Goal: Task Accomplishment & Management: Complete application form

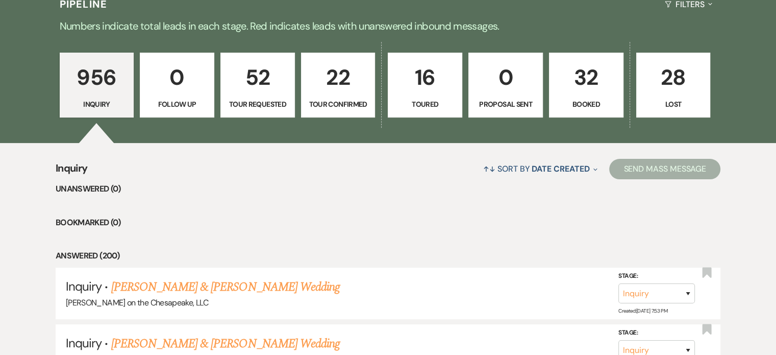
click at [579, 104] on p "Booked" at bounding box center [586, 103] width 61 height 11
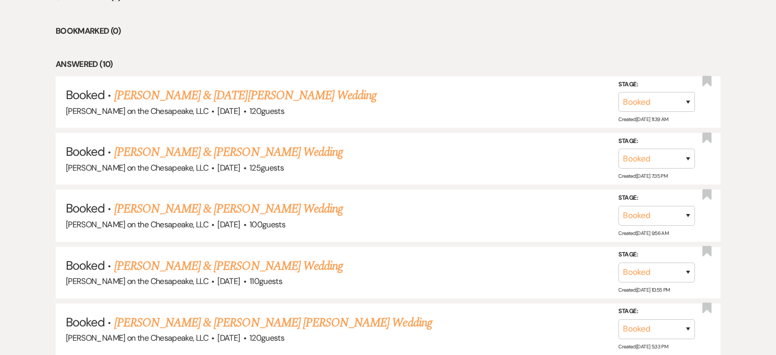
scroll to position [254, 0]
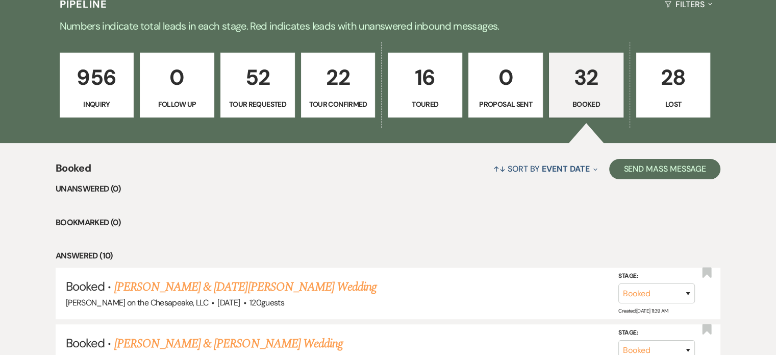
click at [108, 79] on p "956" at bounding box center [96, 77] width 61 height 34
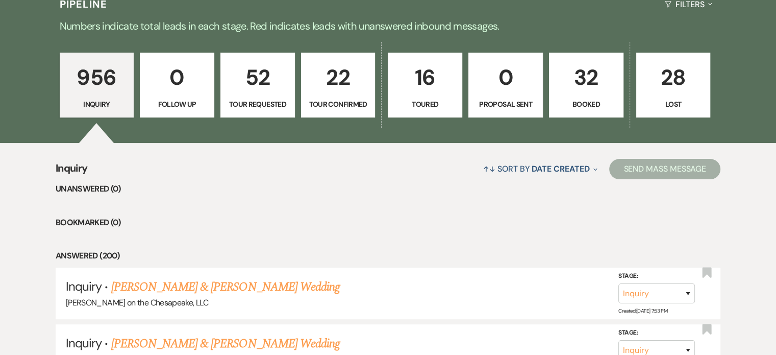
click at [113, 82] on p "956" at bounding box center [96, 77] width 61 height 34
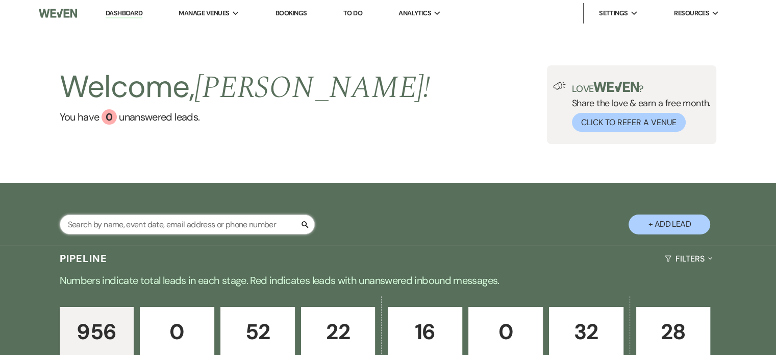
click at [79, 224] on input "text" at bounding box center [187, 224] width 255 height 20
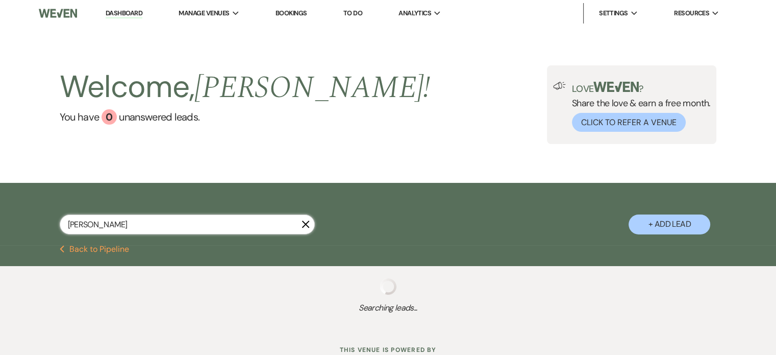
type input "emily"
select select "2"
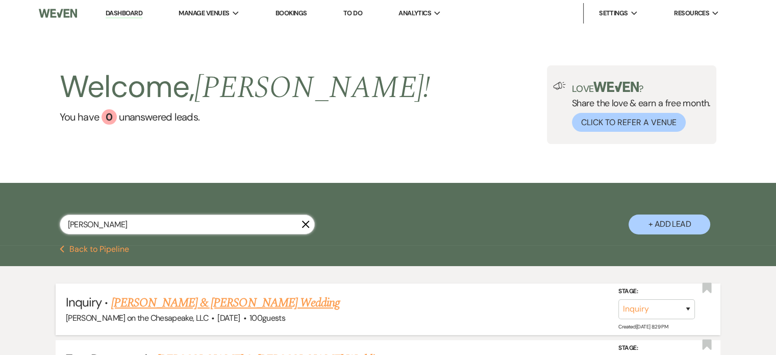
type input "emily"
click at [212, 304] on link "McCoy Lemmon & Emily Buffin's Wedding" at bounding box center [225, 302] width 229 height 18
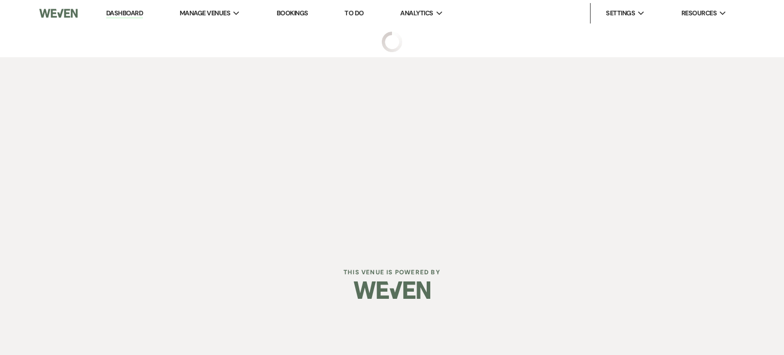
select select "5"
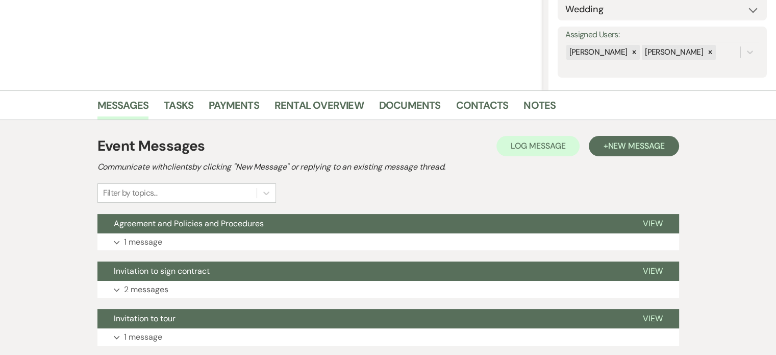
scroll to position [204, 0]
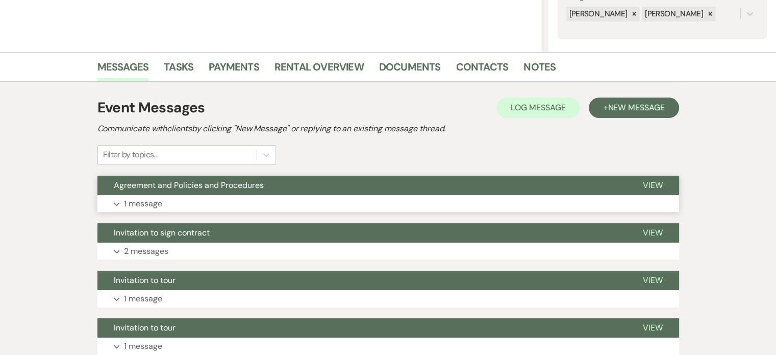
click at [657, 183] on span "View" at bounding box center [653, 185] width 20 height 11
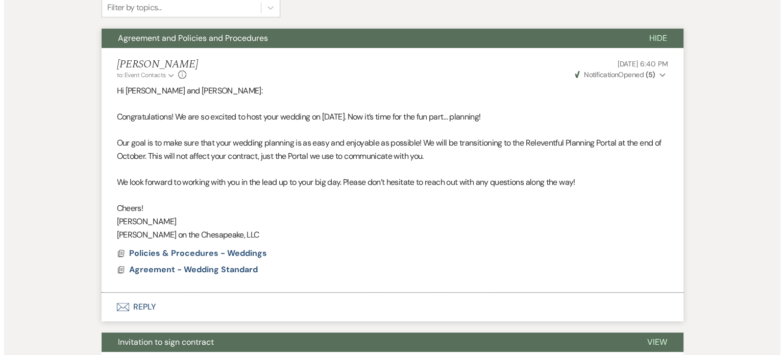
scroll to position [357, 0]
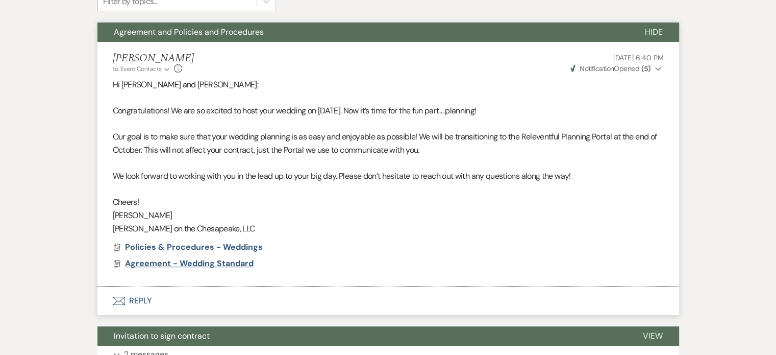
click at [193, 262] on span "Agreement - Wedding Standard" at bounding box center [189, 263] width 129 height 11
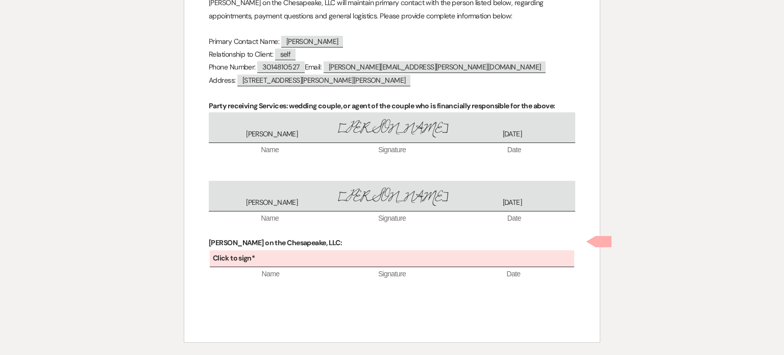
scroll to position [1461, 0]
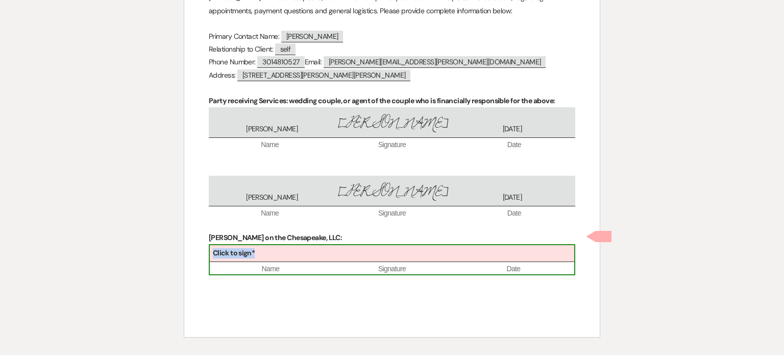
click at [253, 244] on div "Click to sign* Name Signature Date" at bounding box center [392, 259] width 366 height 31
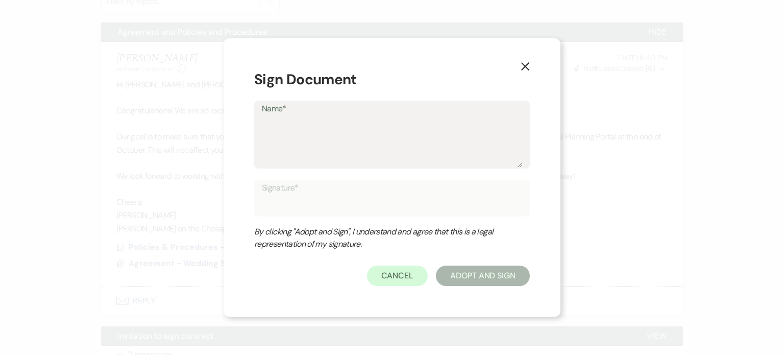
type textarea "L"
type input "L"
type textarea "Lo"
type input "Lo"
type textarea "Lor"
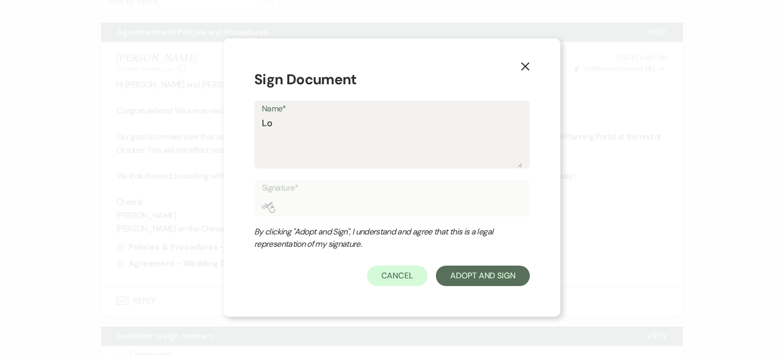
type input "Lor"
type textarea "Lorn"
type input "Lorn"
type textarea "Lorna"
type input "Lorna"
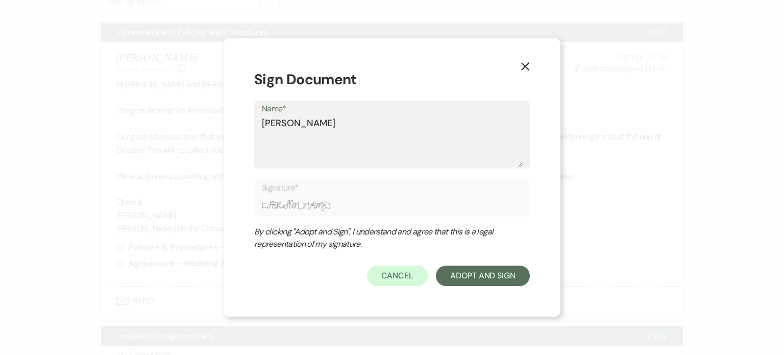
type textarea "Lorna"
type input "Lorna"
type textarea "Lorna D"
type input "Lorna D"
type textarea "Lorna D."
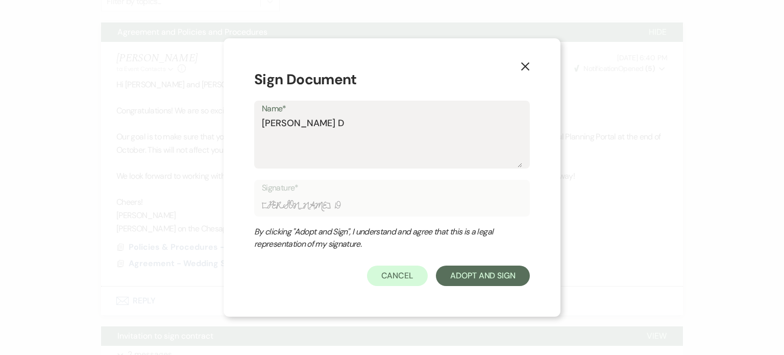
type input "Lorna D."
type textarea "Lorna D."
type input "Lorna D."
type textarea "Lorna D. T"
type input "Lorna D. T"
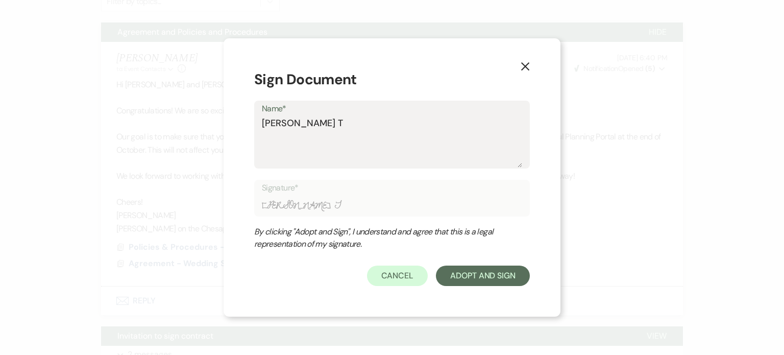
type textarea "Lorna D. Ta"
type input "Lorna D. Ta"
type textarea "Lorna D. Tay"
type input "Lorna D. Tay"
type textarea "Lorna D. Tayl"
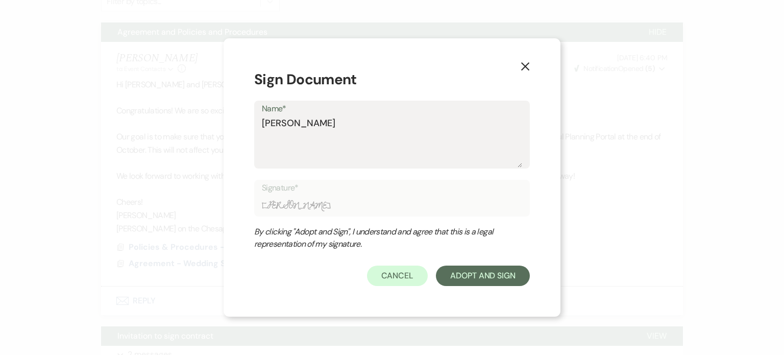
type input "Lorna D. Tayl"
type textarea "Lorna D. Taylo"
type input "Lorna D. Taylo"
type textarea "[PERSON_NAME]"
type input "[PERSON_NAME]"
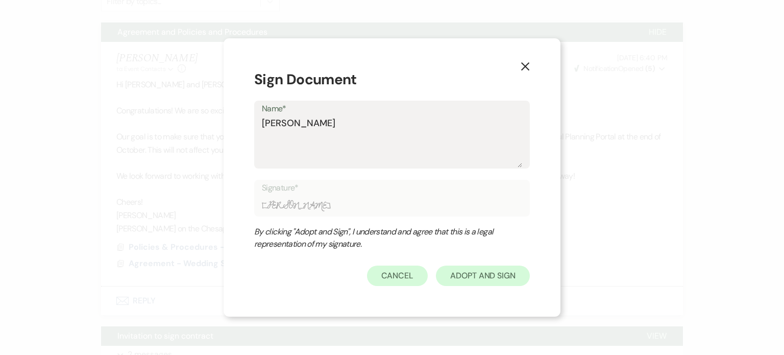
type textarea "[PERSON_NAME]"
click at [474, 280] on button "Adopt And Sign" at bounding box center [483, 275] width 94 height 20
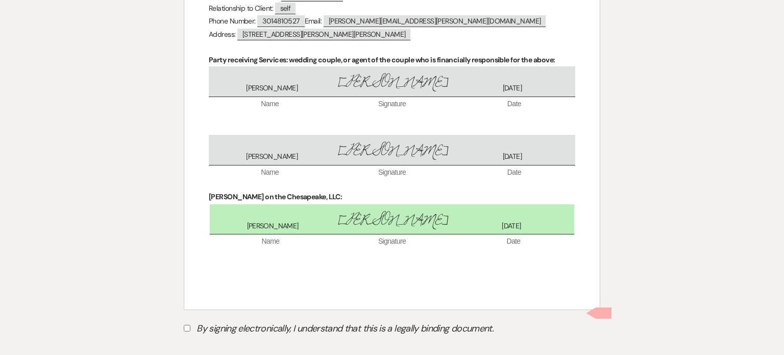
scroll to position [1504, 0]
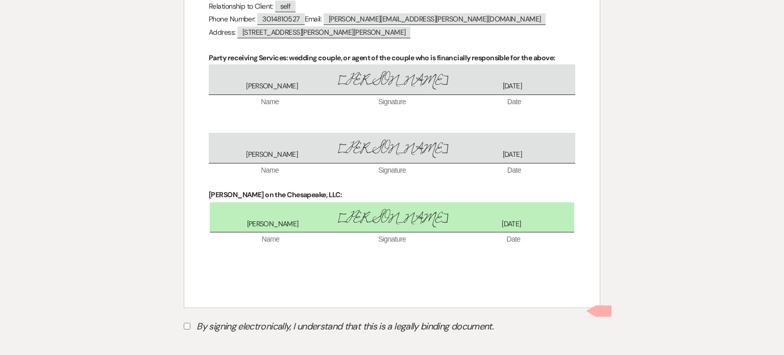
click at [190, 322] on input "By signing electronically, I understand that this is a legally binding document." at bounding box center [187, 325] width 7 height 7
checkbox input "true"
click at [227, 342] on button "Submit" at bounding box center [219, 351] width 71 height 18
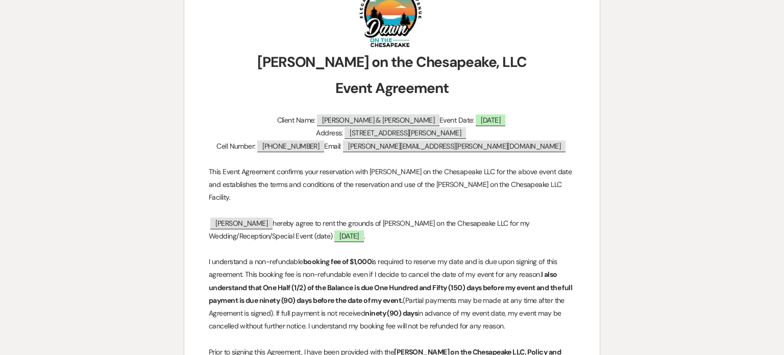
scroll to position [0, 0]
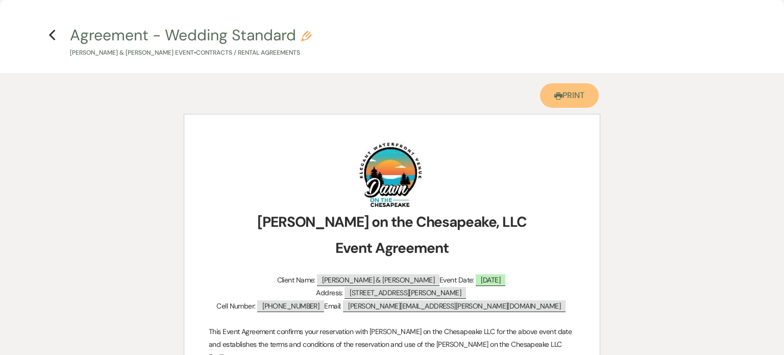
click at [566, 94] on link "Printer Print" at bounding box center [569, 95] width 59 height 24
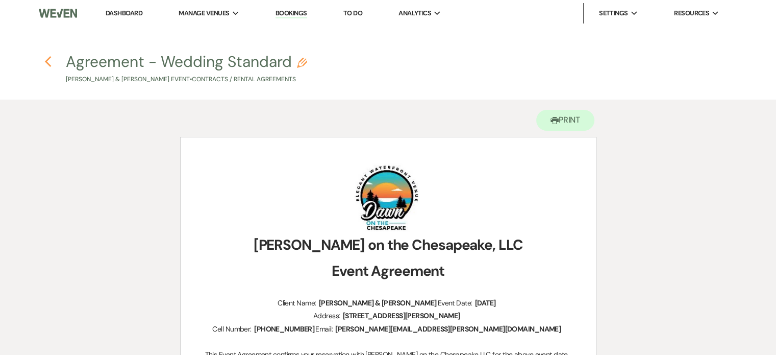
click at [49, 59] on use "button" at bounding box center [47, 61] width 7 height 11
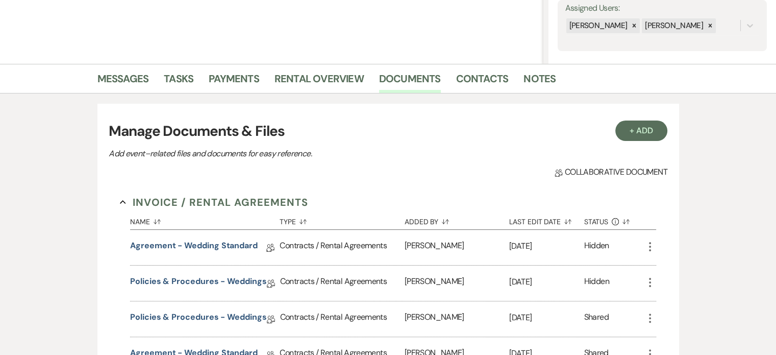
scroll to position [255, 0]
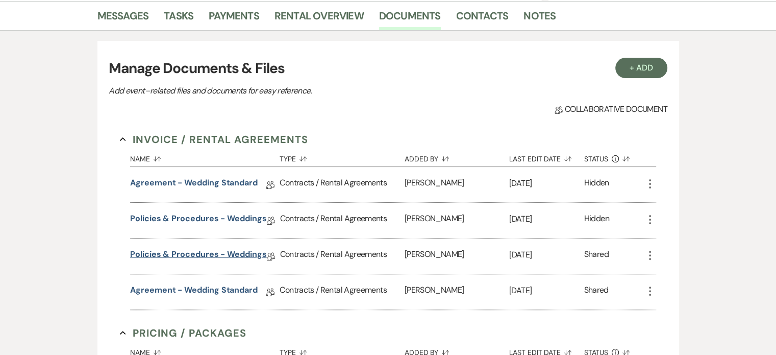
click at [232, 254] on link "Policies & Procedures - Weddings" at bounding box center [198, 256] width 136 height 16
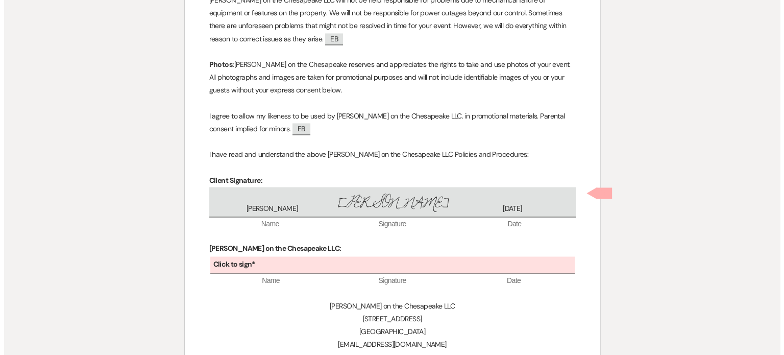
scroll to position [1679, 0]
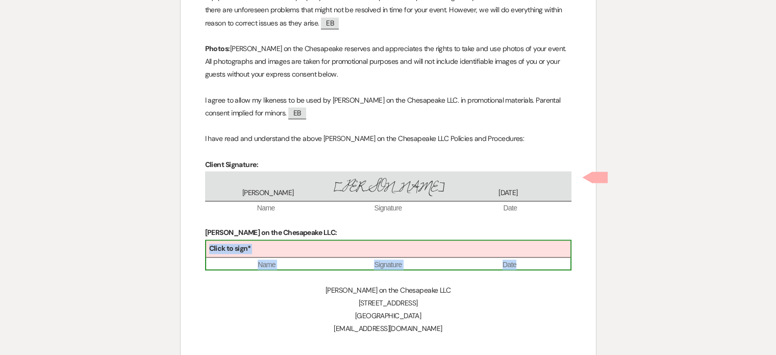
click at [219, 243] on b "Click to sign*" at bounding box center [230, 247] width 42 height 9
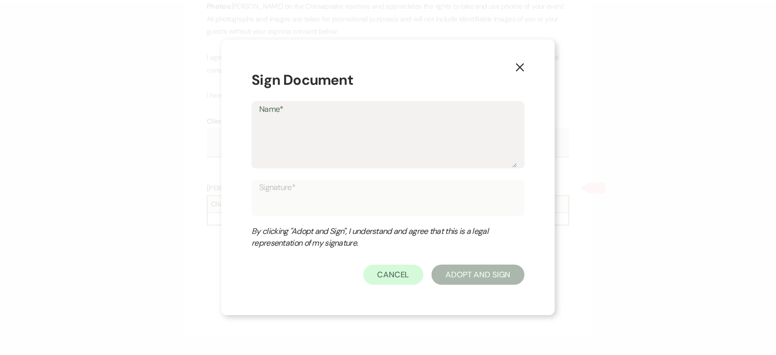
scroll to position [1726, 0]
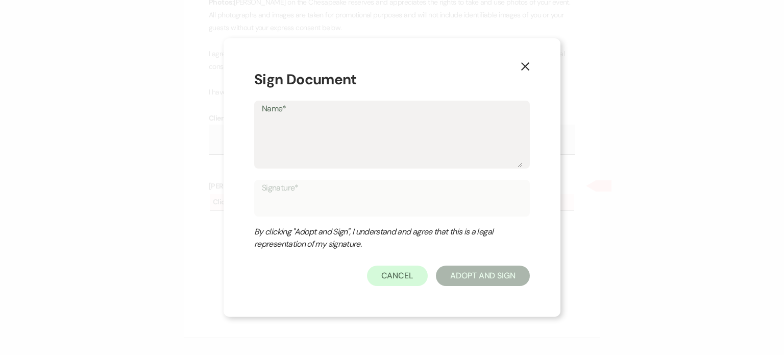
click at [528, 64] on icon "X" at bounding box center [524, 66] width 9 height 9
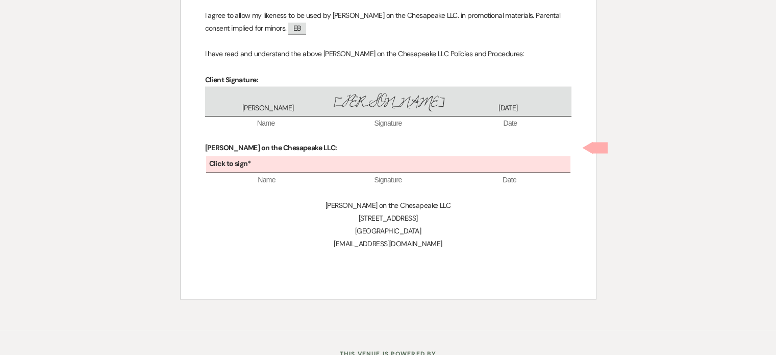
scroll to position [1792, 0]
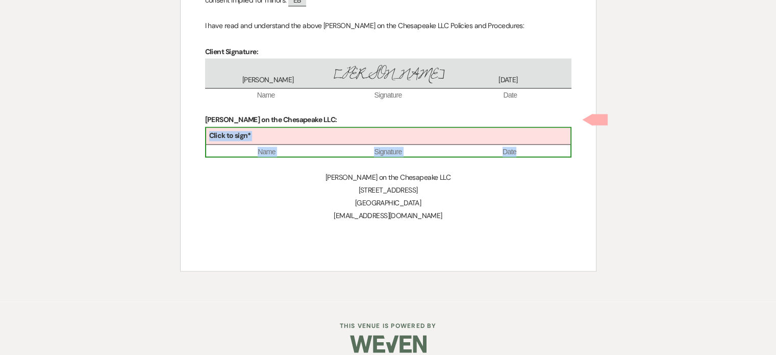
click at [217, 131] on b "Click to sign*" at bounding box center [230, 135] width 42 height 9
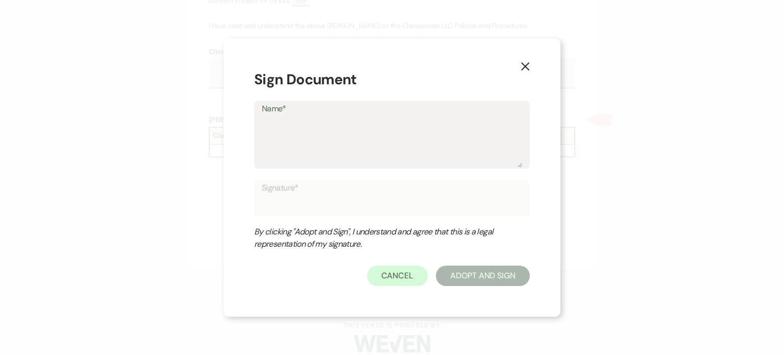
type textarea "L"
type input "L"
type textarea "Lo"
type input "Lo"
type textarea "Lor"
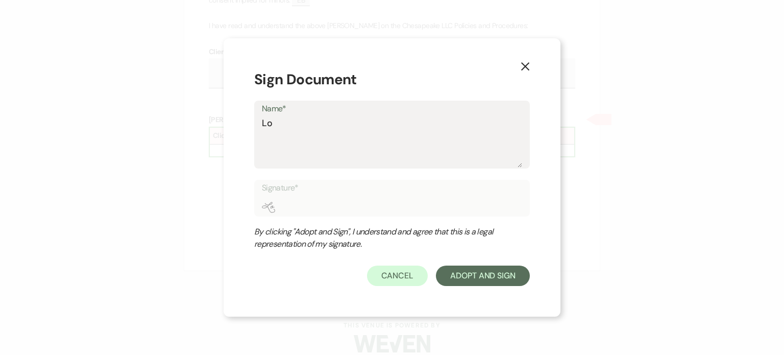
type input "Lor"
type textarea "Lorn"
type input "Lorn"
type textarea "Lorna"
type input "Lorna"
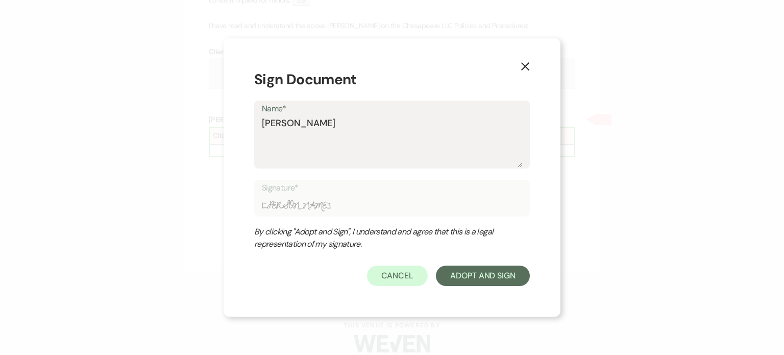
type textarea "Lorna"
type input "Lorna"
type textarea "Lorna D"
type input "Lorna D"
type textarea "Lorna D."
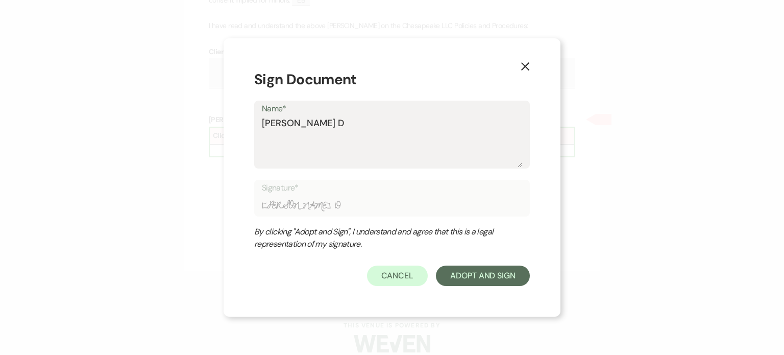
type input "Lorna D."
type textarea "Lorna D."
type input "Lorna D."
type textarea "Lorna D. T"
type input "Lorna D. T"
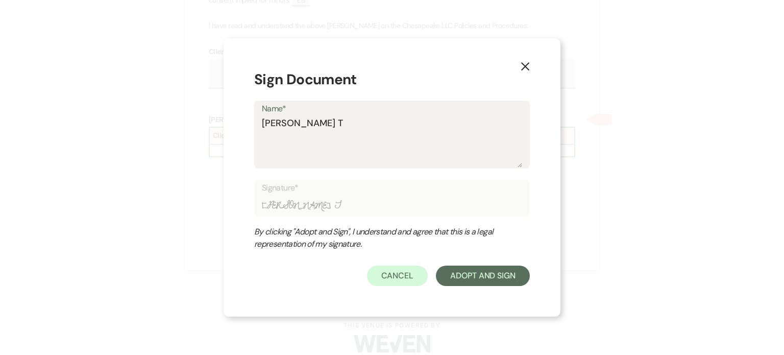
type textarea "Lorna D. Ta"
type input "Lorna D. Ta"
type textarea "Lorna D. Tay"
type input "Lorna D. Tay"
type textarea "Lorna D. Tayl"
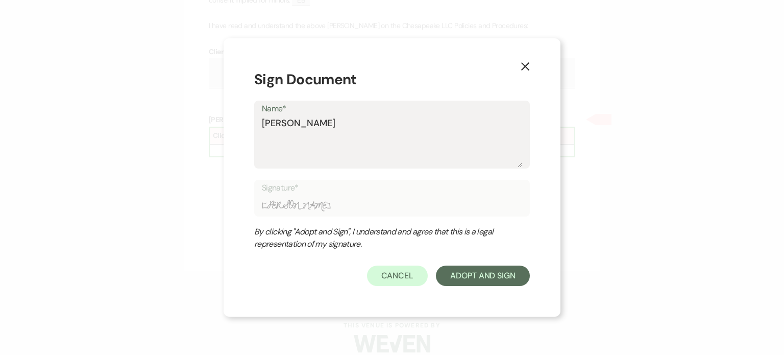
type input "Lorna D. Tayl"
type textarea "Lorna D. Taylo"
type input "Lorna D. Taylo"
type textarea "[PERSON_NAME]"
type input "[PERSON_NAME]"
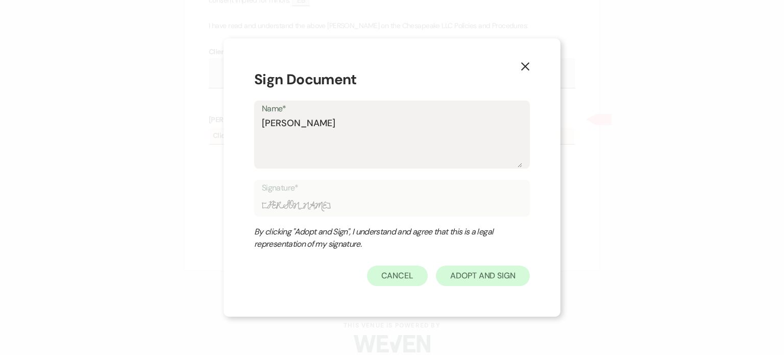
type textarea "[PERSON_NAME]"
click at [469, 272] on button "Adopt And Sign" at bounding box center [483, 275] width 94 height 20
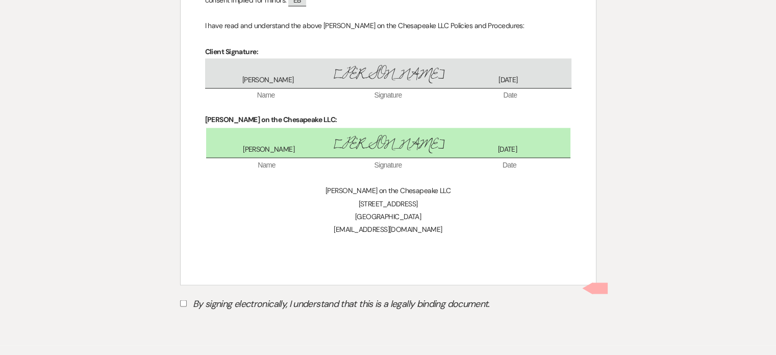
scroll to position [1835, 0]
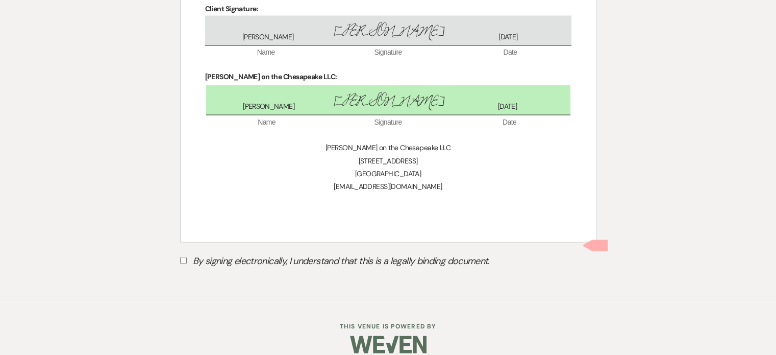
click at [185, 257] on input "By signing electronically, I understand that this is a legally binding document." at bounding box center [183, 260] width 7 height 7
checkbox input "true"
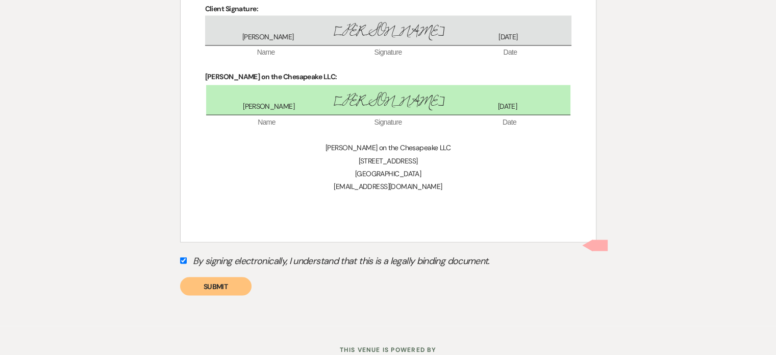
click at [205, 277] on button "Submit" at bounding box center [215, 286] width 71 height 18
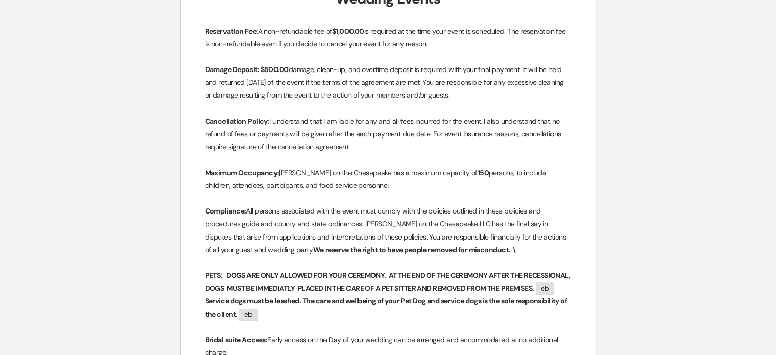
scroll to position [0, 0]
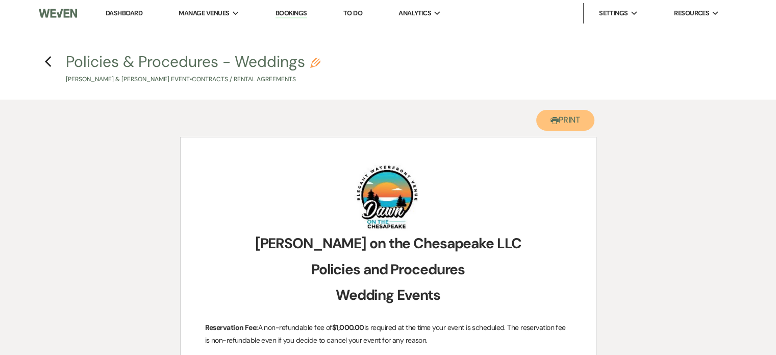
click at [573, 119] on button "Printer Print" at bounding box center [565, 120] width 59 height 21
